Goal: Go to known website: Access a specific website the user already knows

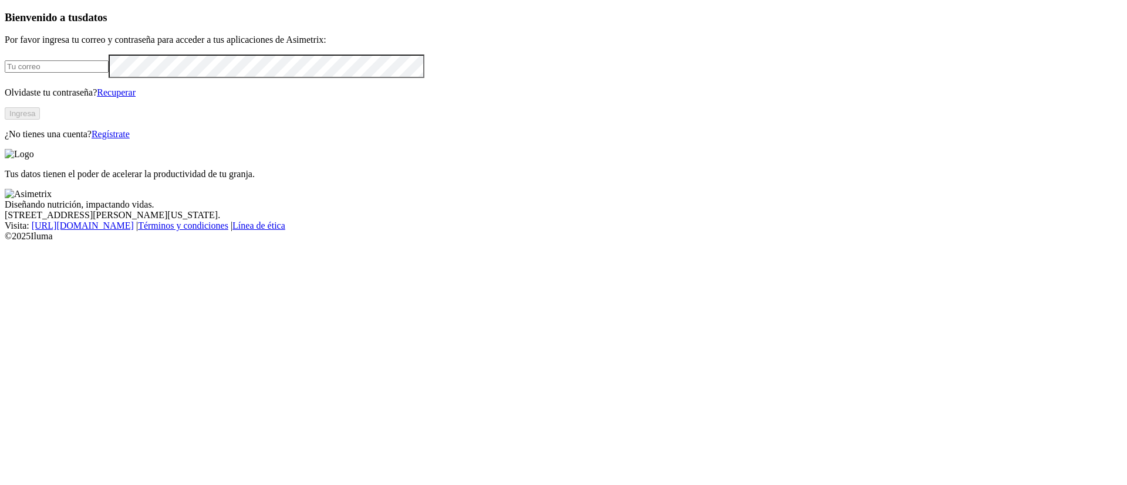
type input "[PERSON_NAME][EMAIL_ADDRESS][PERSON_NAME][DOMAIN_NAME]"
click at [40, 120] on button "Ingresa" at bounding box center [22, 113] width 35 height 12
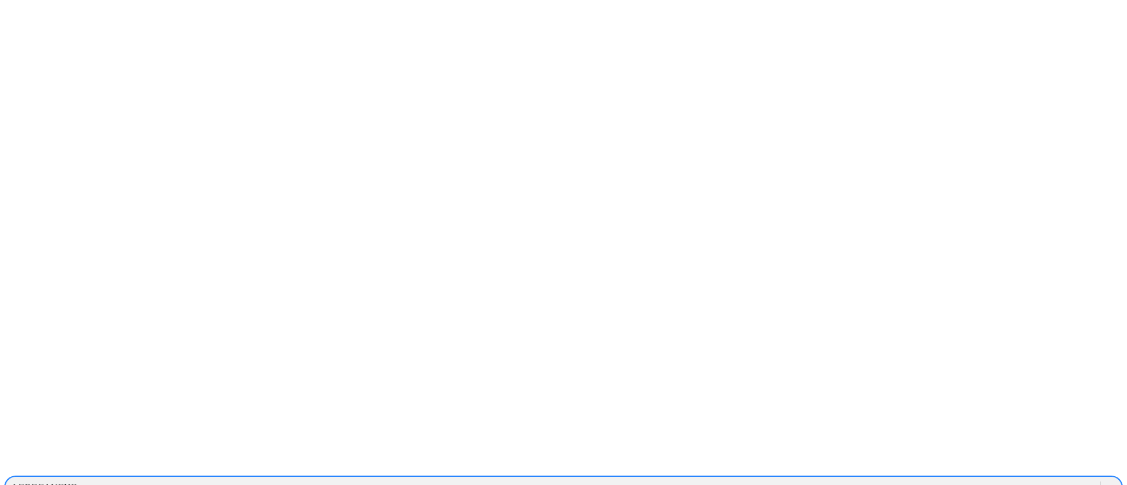
click at [1107, 485] on icon at bounding box center [1110, 488] width 7 height 4
